Goal: Find specific page/section: Find specific page/section

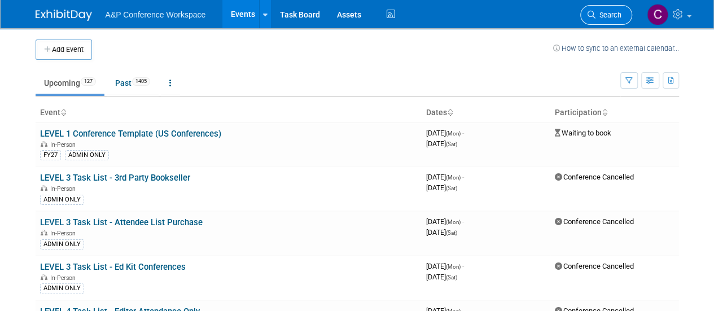
click at [607, 16] on span "Search" at bounding box center [608, 15] width 26 height 8
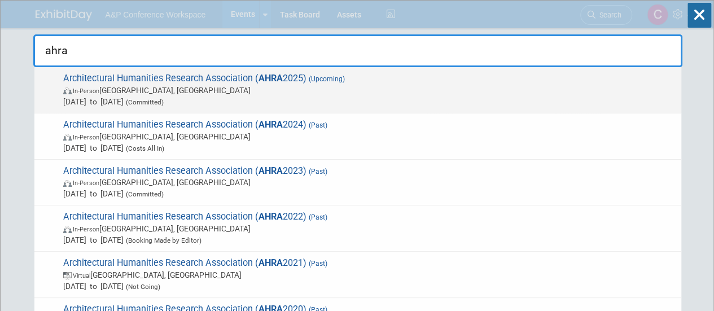
type input "ahra"
click at [380, 82] on span "Architectural Humanities Research Association ( AHRA 2025) (Upcoming) In-Person…" at bounding box center [368, 90] width 616 height 34
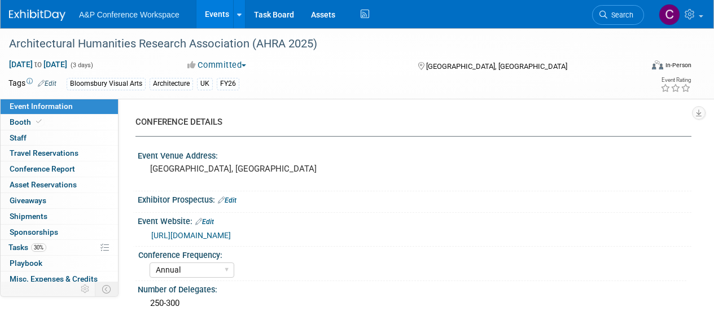
select select "Annual"
select select "Level 2"
select select "In-Person Booth"
select select "Architecture"
select select "Bloomsbury Visual Arts"
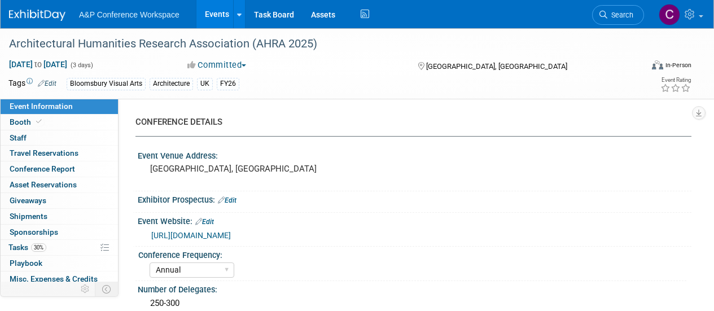
select select "Matt Hambridge"
select select "Carly Bull"
select select "Jack Solloway"
